Goal: Task Accomplishment & Management: Use online tool/utility

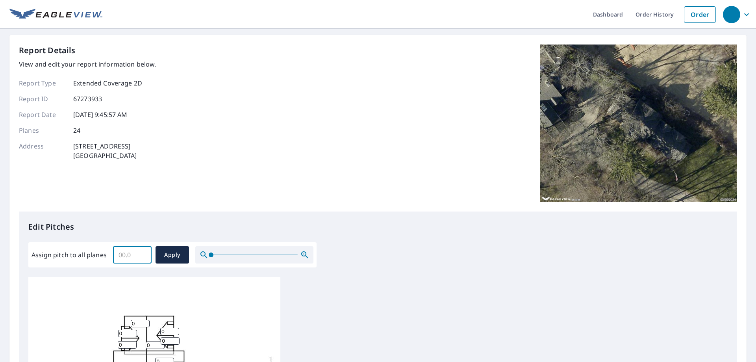
click at [126, 253] on input "Assign pitch to all planes" at bounding box center [132, 255] width 39 height 22
type input "8"
click at [166, 256] on span "Apply" at bounding box center [172, 255] width 21 height 10
type input "8"
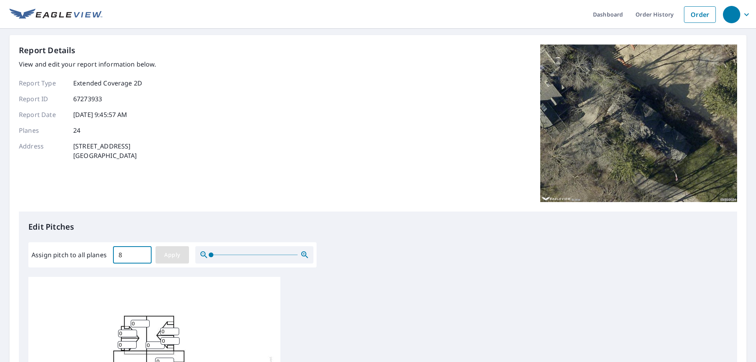
type input "8"
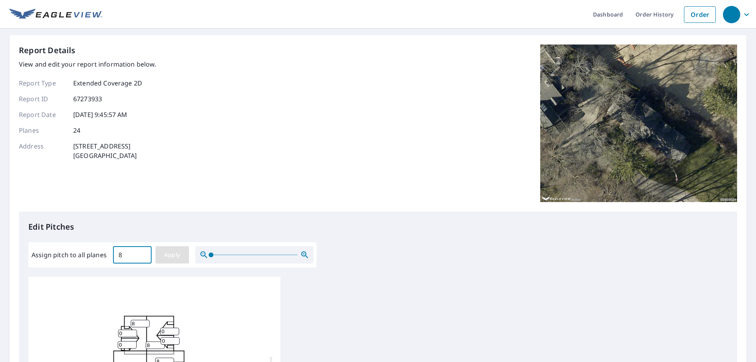
type input "8"
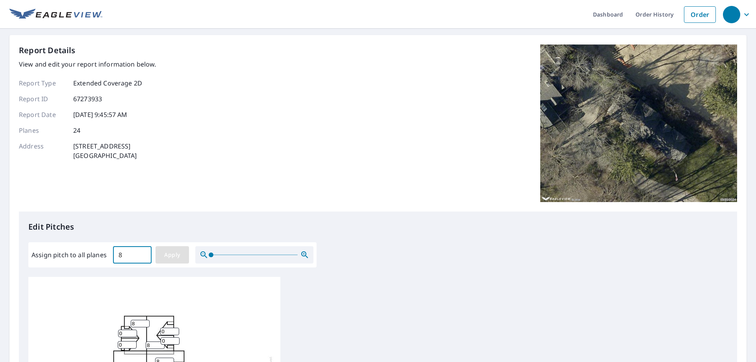
type input "8"
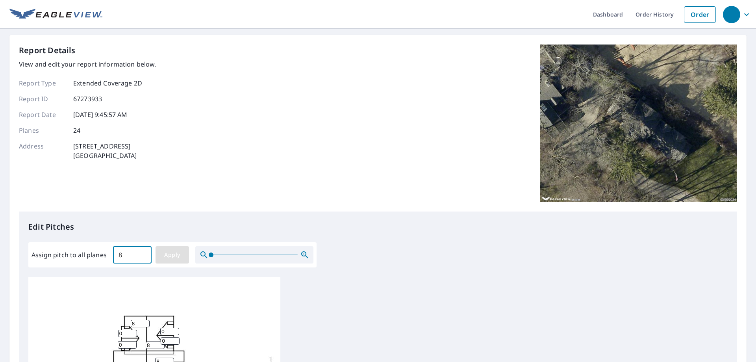
type input "8"
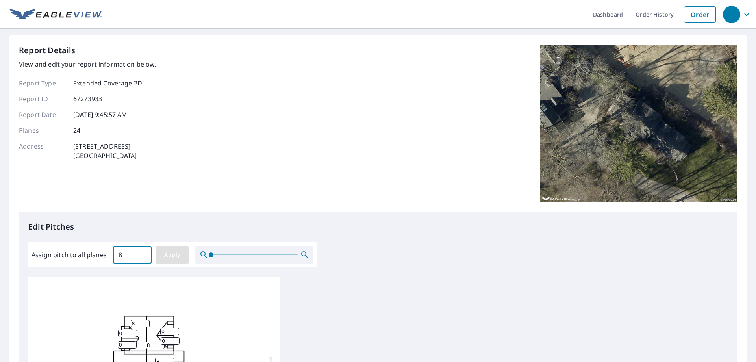
type input "8"
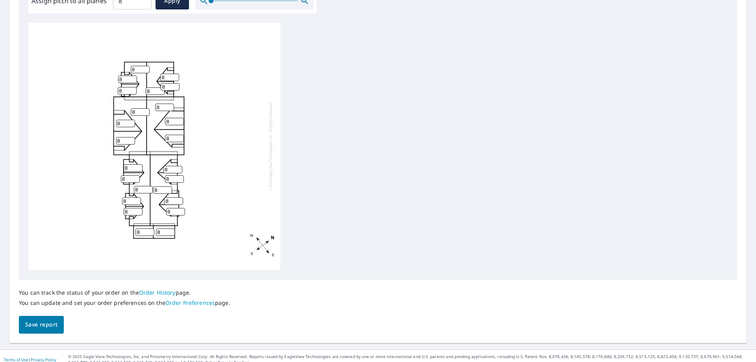
scroll to position [262, 0]
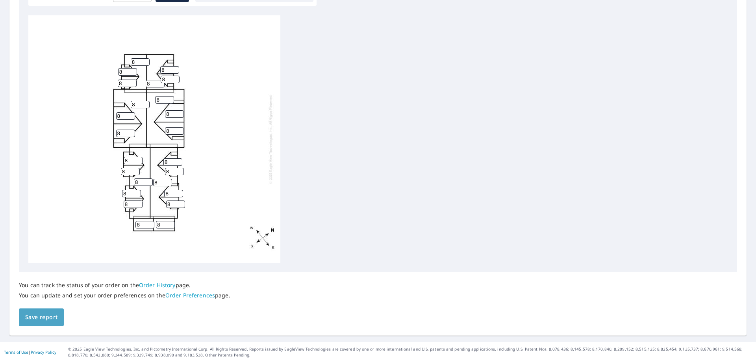
click at [48, 322] on span "Save report" at bounding box center [41, 317] width 32 height 10
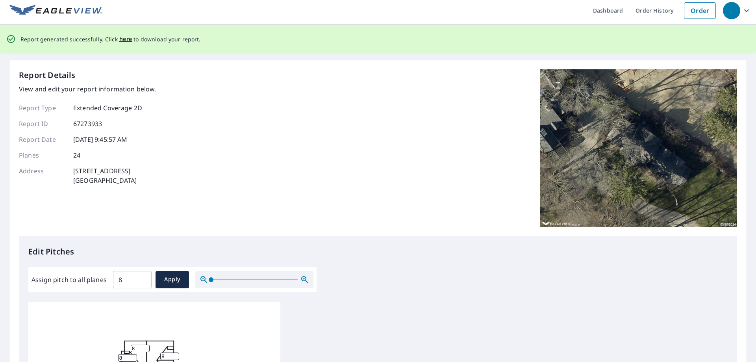
scroll to position [0, 0]
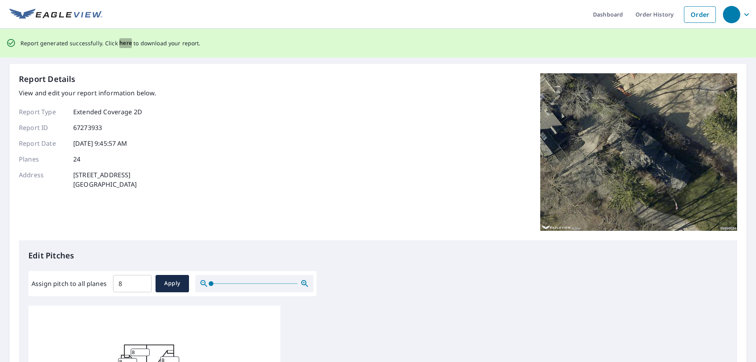
click at [124, 40] on span "here" at bounding box center [125, 43] width 13 height 10
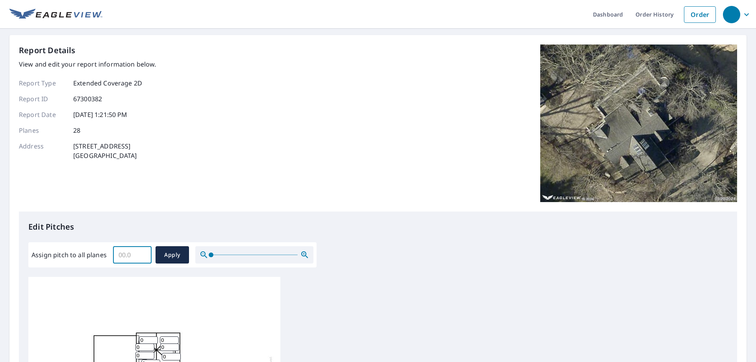
click at [147, 256] on input "Assign pitch to all planes" at bounding box center [132, 255] width 39 height 22
type input "6"
click at [169, 253] on span "Apply" at bounding box center [172, 255] width 21 height 10
type input "6"
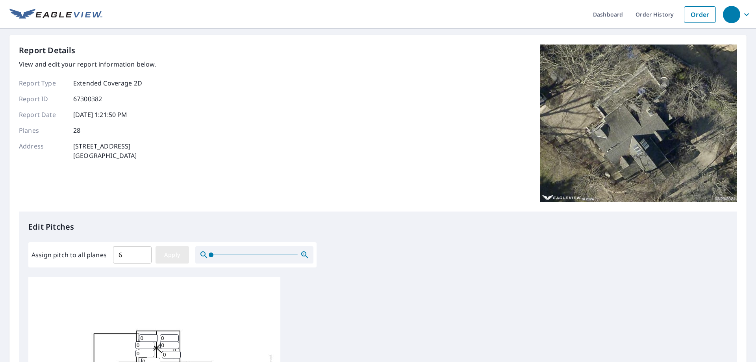
type input "6"
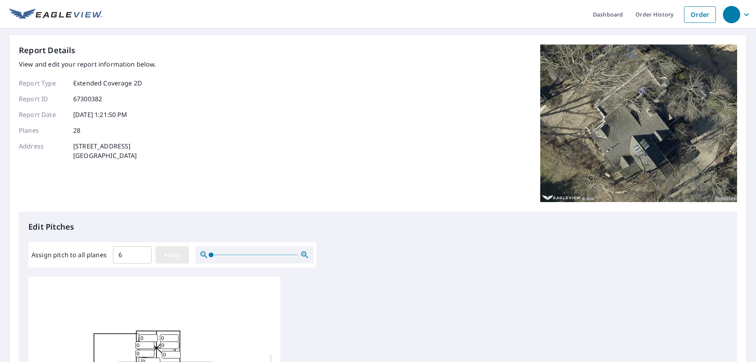
type input "6"
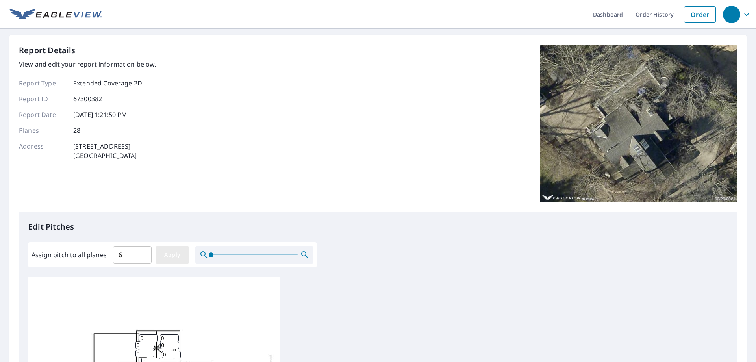
type input "6"
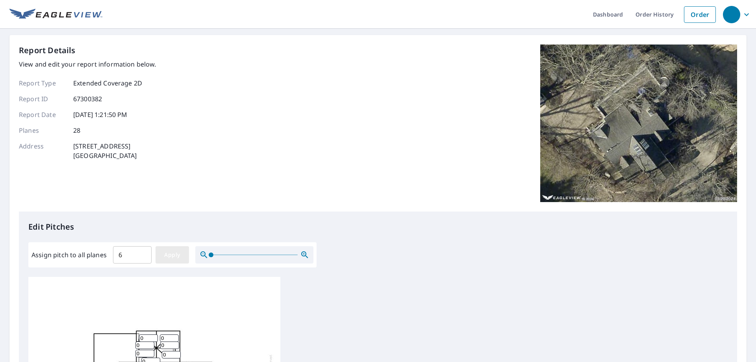
type input "6"
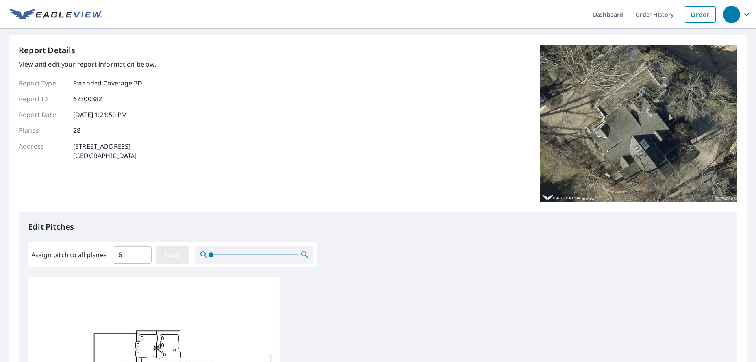
type input "6"
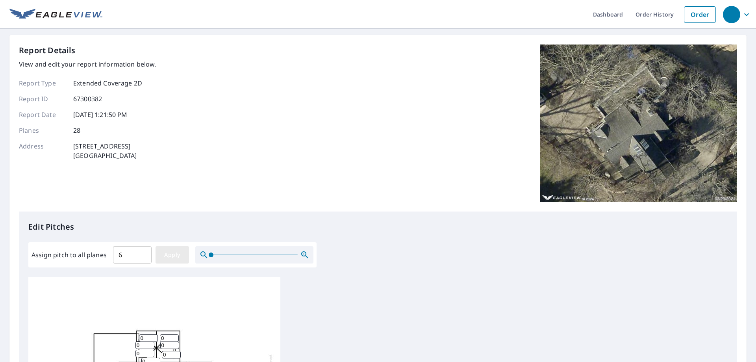
type input "6"
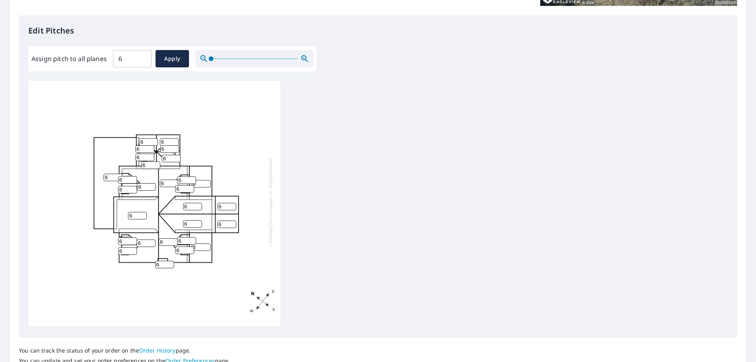
scroll to position [197, 0]
drag, startPoint x: 120, startPoint y: 58, endPoint x: 114, endPoint y: 59, distance: 6.4
click at [114, 59] on input "6" at bounding box center [132, 58] width 39 height 22
type input "4"
click at [132, 211] on input "6" at bounding box center [137, 214] width 19 height 7
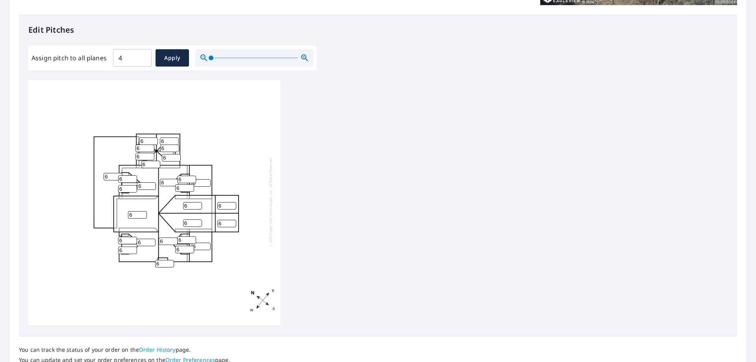
drag, startPoint x: 133, startPoint y: 209, endPoint x: 123, endPoint y: 208, distance: 9.5
click at [123, 208] on div "6 6 6 6 6 6 6 6 6 6 6 6 6 6 6 6 6 6 6 6 6 6 6 6 6 6 6 6" at bounding box center [154, 201] width 252 height 247
type input "4"
click at [375, 205] on div "6 4 6 6 6 6 6 6 6 6 6 6 6 6 6 6 6 6 6 6 6 6 6 6 6 6 6 6" at bounding box center [378, 203] width 700 height 247
click at [174, 58] on span "Apply" at bounding box center [172, 58] width 21 height 10
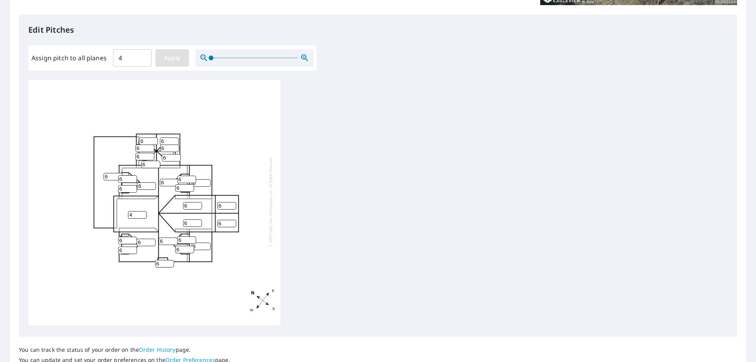
type input "4"
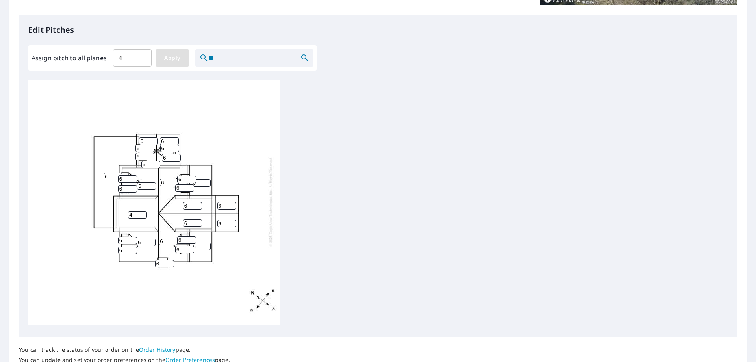
type input "4"
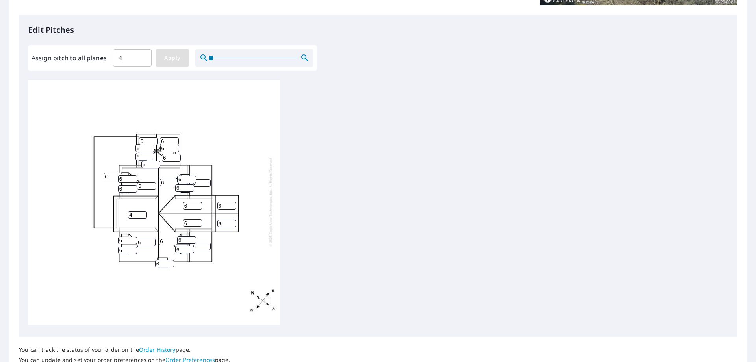
type input "4"
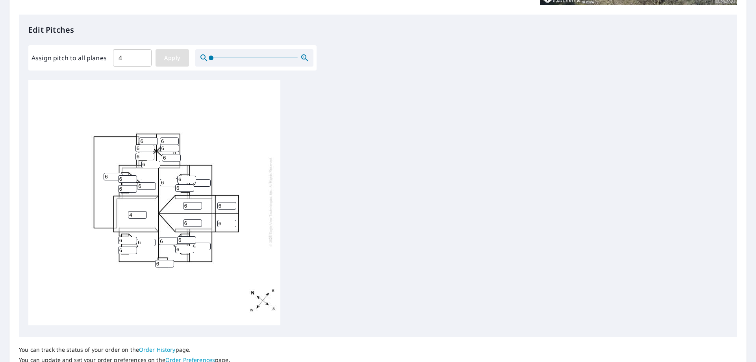
type input "4"
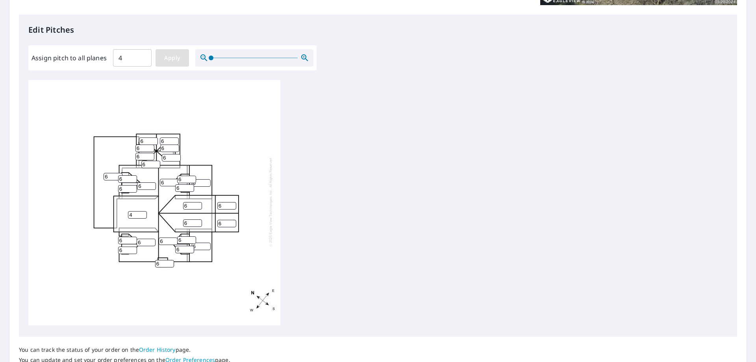
type input "4"
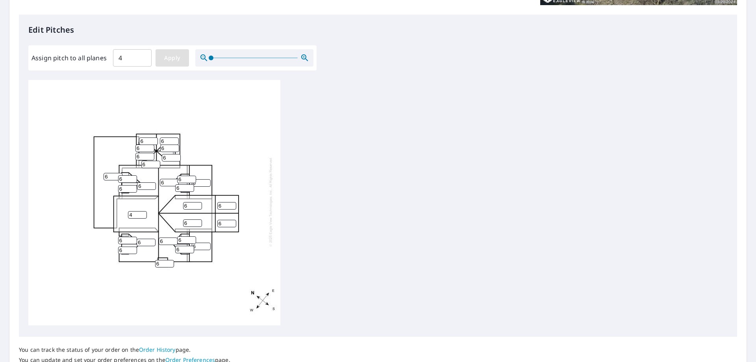
type input "4"
drag, startPoint x: 131, startPoint y: 63, endPoint x: 95, endPoint y: 56, distance: 36.7
click at [94, 56] on div "Assign pitch to all planes 4 ​ Apply" at bounding box center [173, 57] width 282 height 17
type input "6"
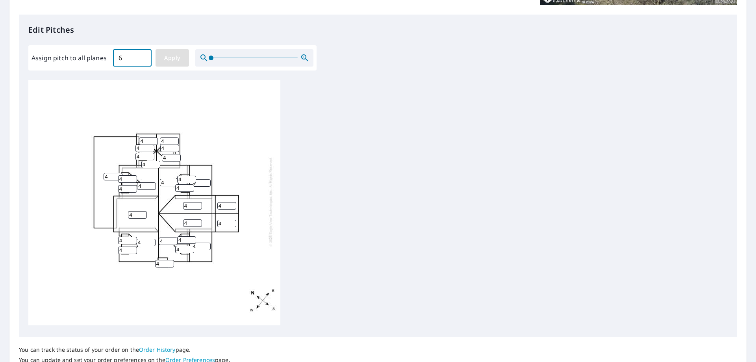
click at [173, 59] on span "Apply" at bounding box center [172, 58] width 21 height 10
type input "6"
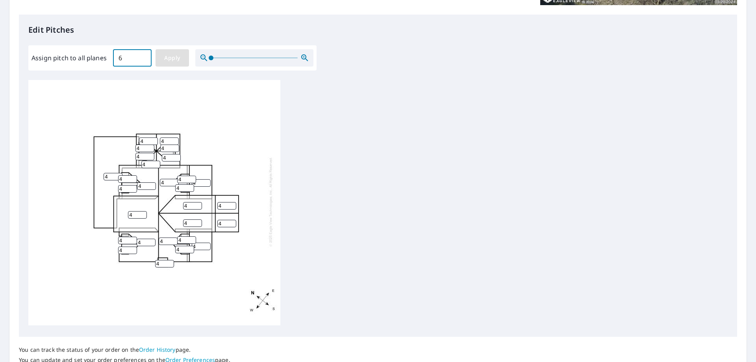
type input "6"
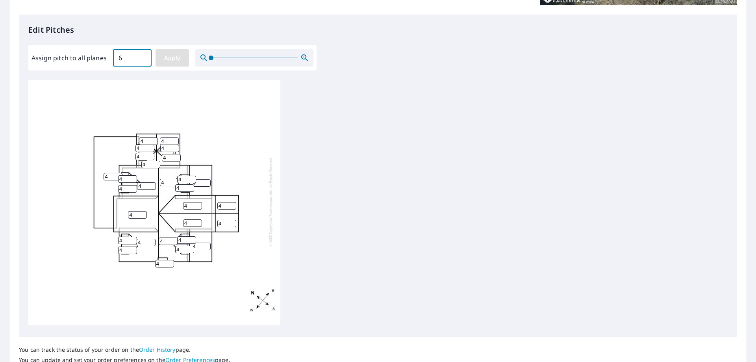
type input "6"
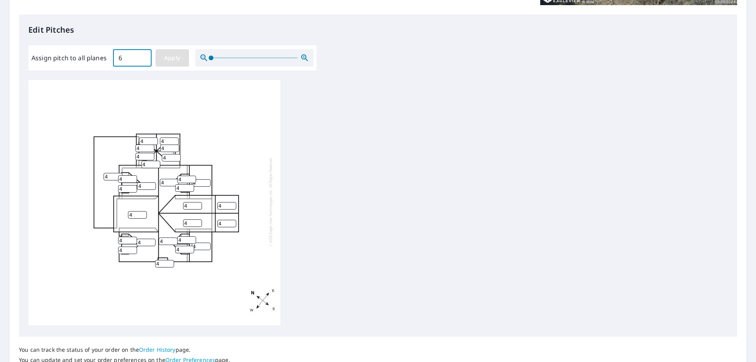
type input "6"
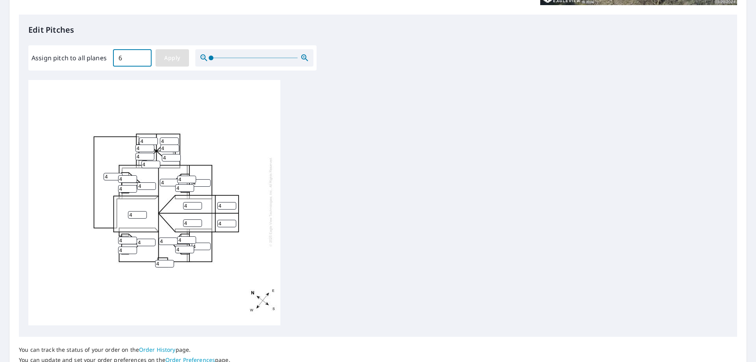
type input "6"
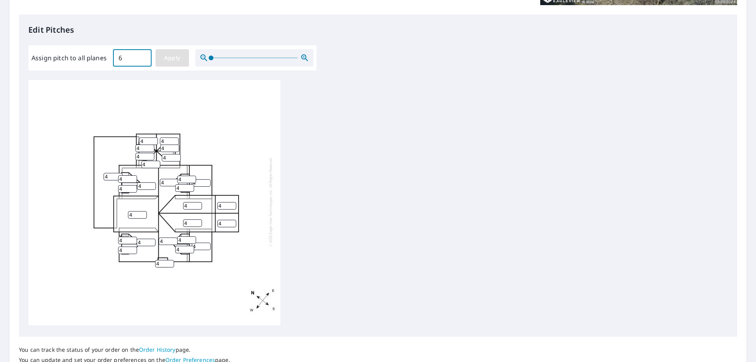
type input "6"
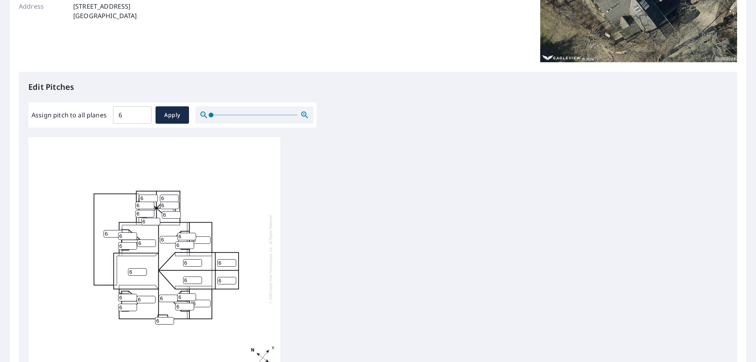
scroll to position [25, 0]
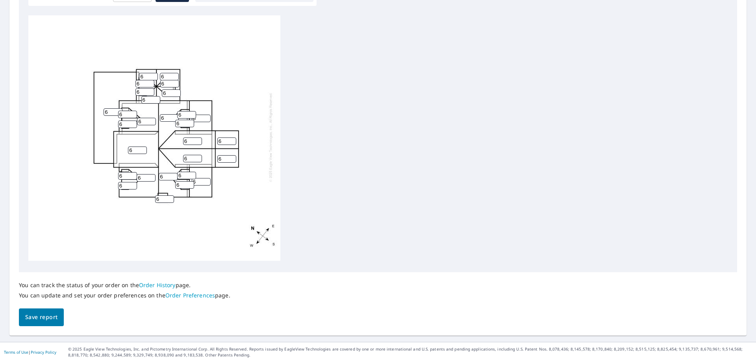
click at [43, 320] on span "Save report" at bounding box center [41, 317] width 32 height 10
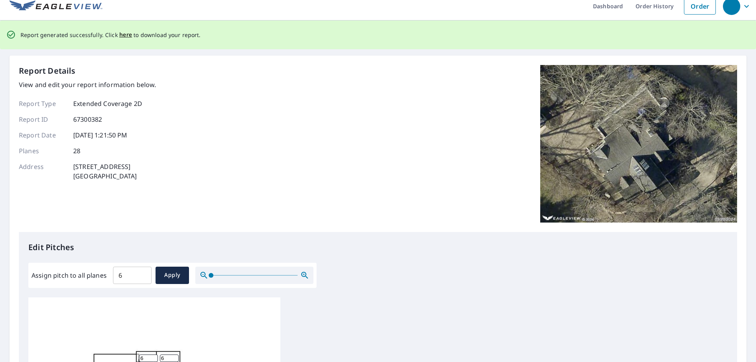
scroll to position [0, 0]
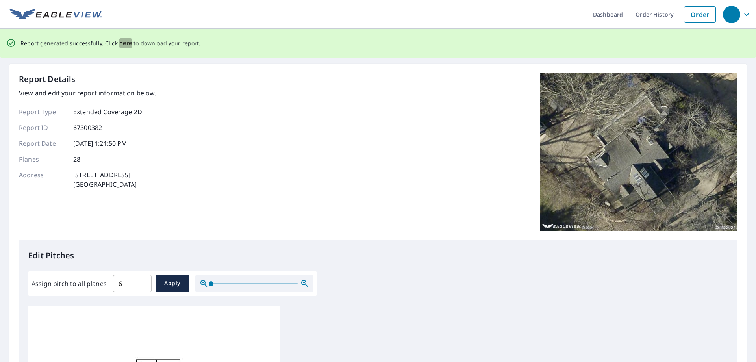
click at [124, 42] on span "here" at bounding box center [125, 43] width 13 height 10
